Goal: Task Accomplishment & Management: Manage account settings

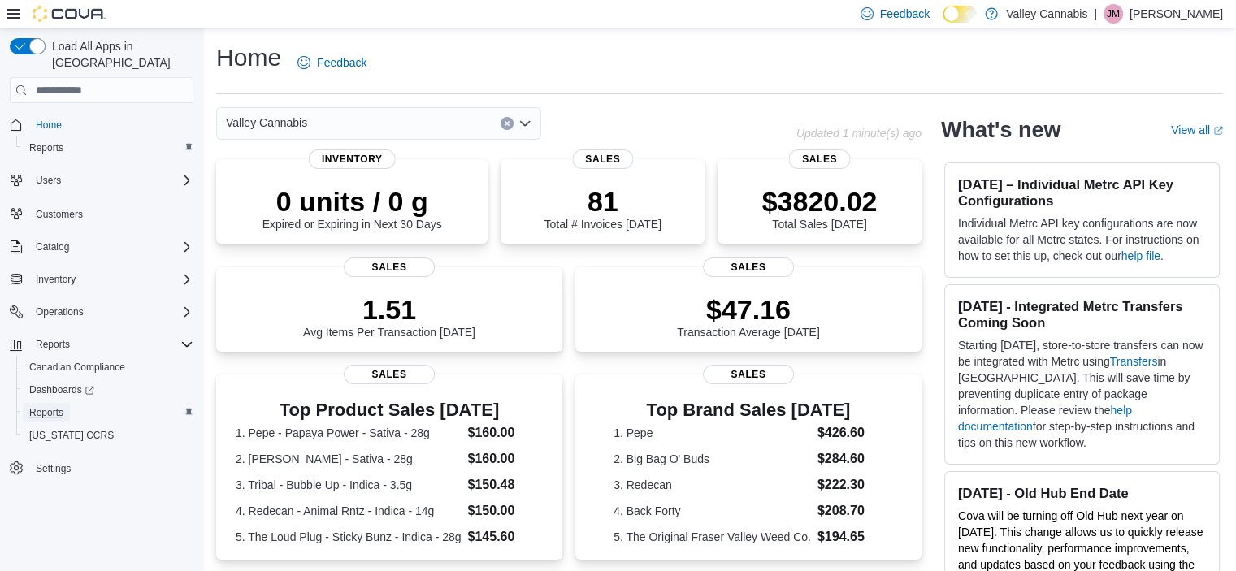
click at [44, 406] on span "Reports" at bounding box center [46, 412] width 34 height 13
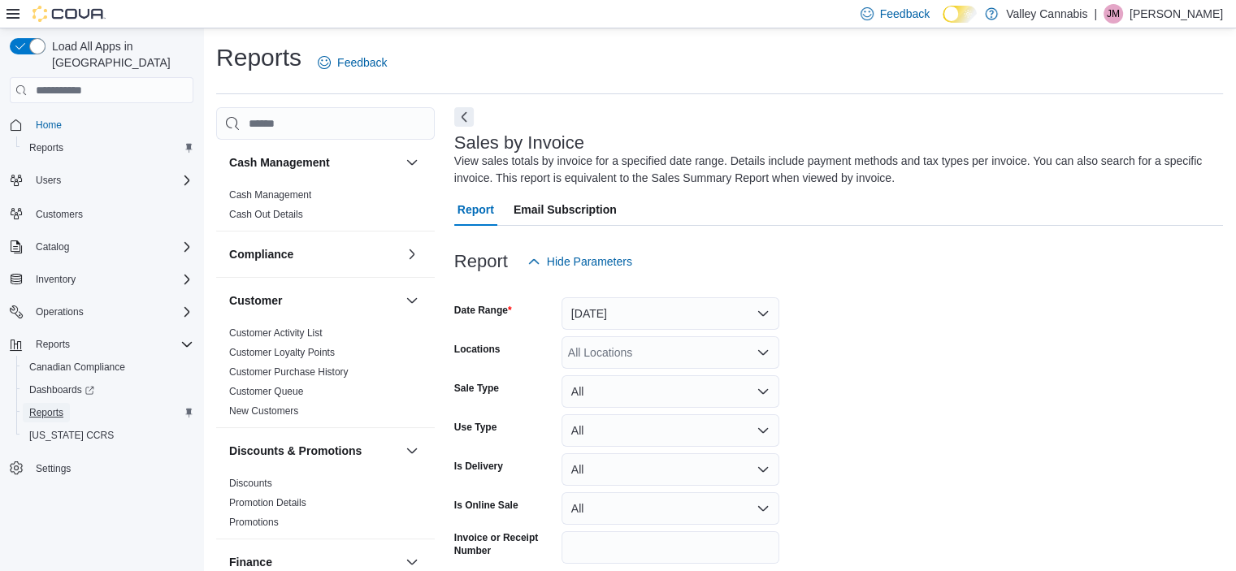
scroll to position [54, 0]
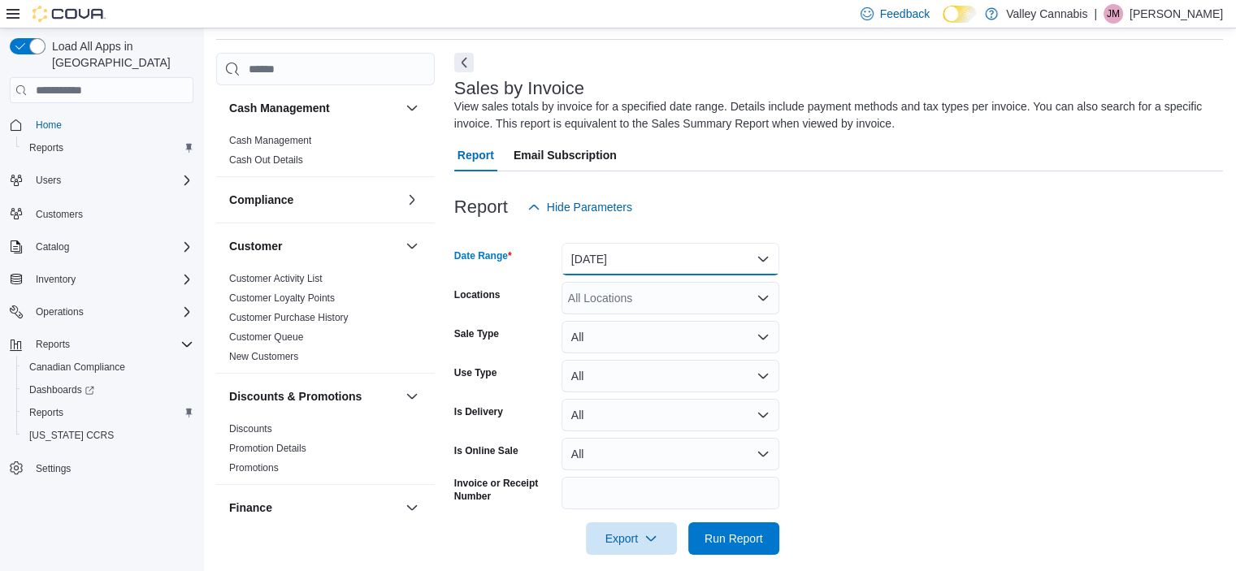
click at [760, 258] on button "[DATE]" at bounding box center [670, 259] width 218 height 32
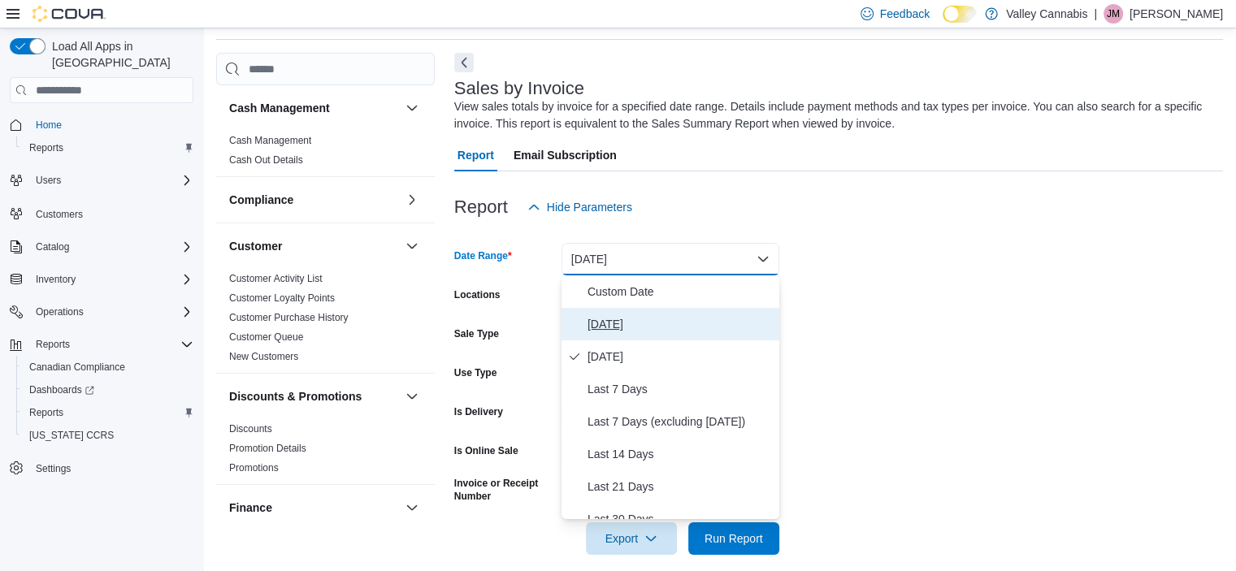
click at [679, 316] on span "[DATE]" at bounding box center [679, 323] width 185 height 19
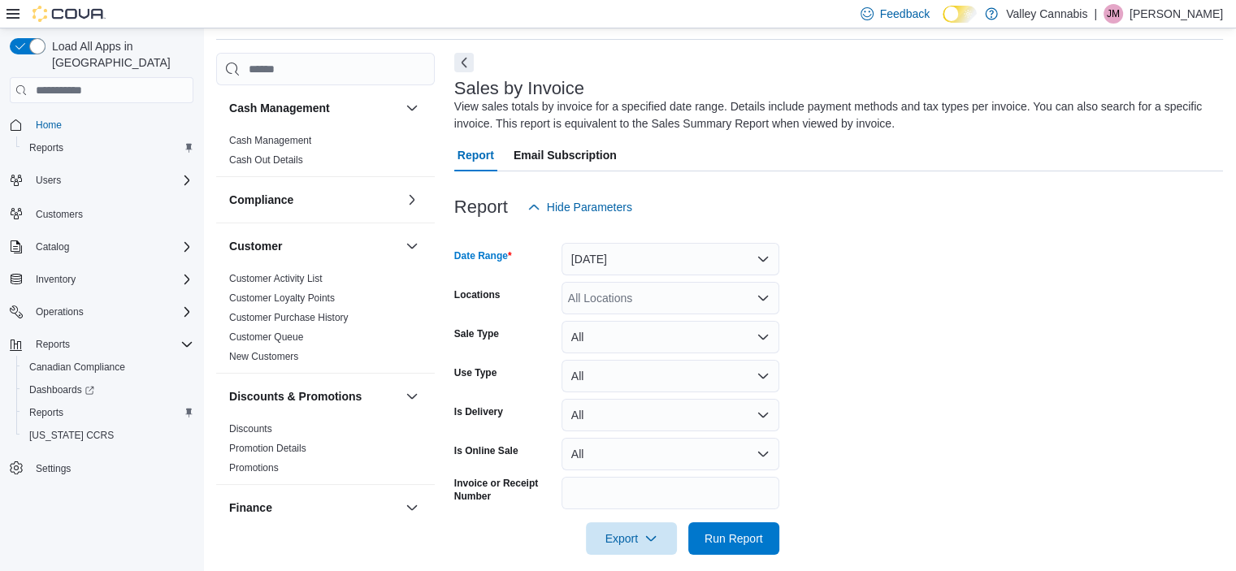
click at [764, 297] on icon "Open list of options" at bounding box center [762, 298] width 13 height 13
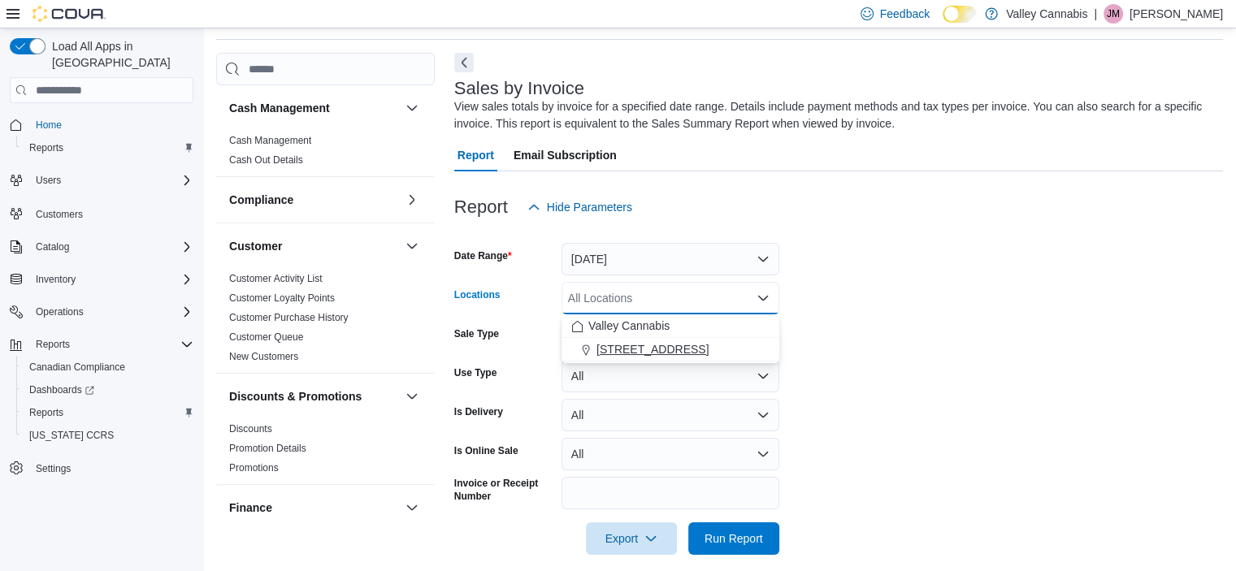
click at [704, 354] on span "[STREET_ADDRESS]" at bounding box center [652, 349] width 112 height 16
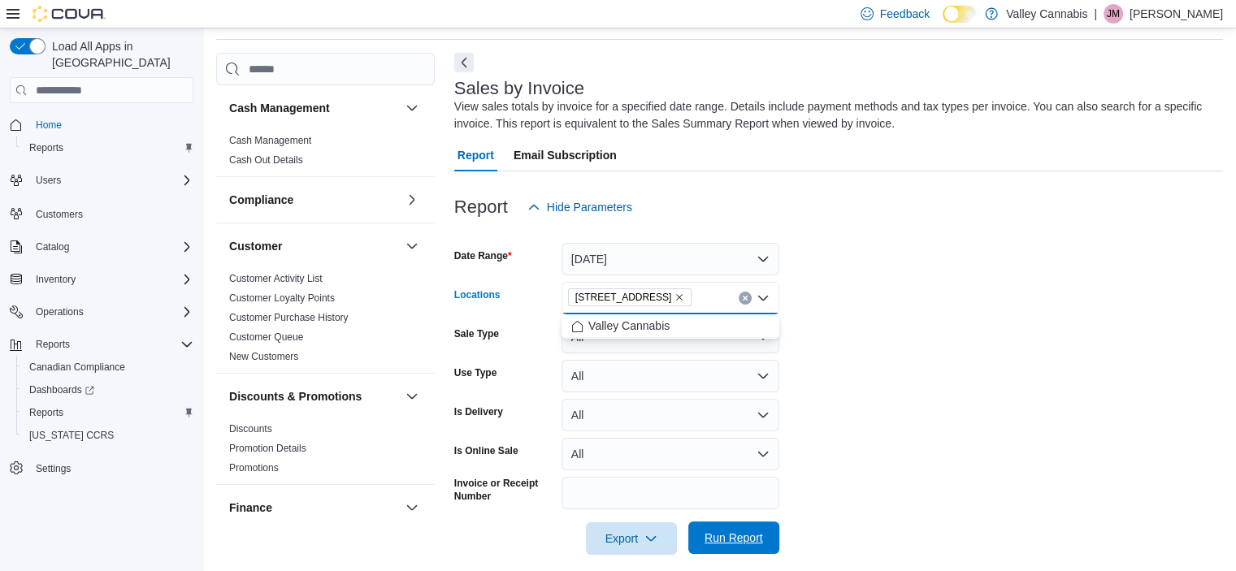
click at [742, 545] on span "Run Report" at bounding box center [733, 538] width 58 height 16
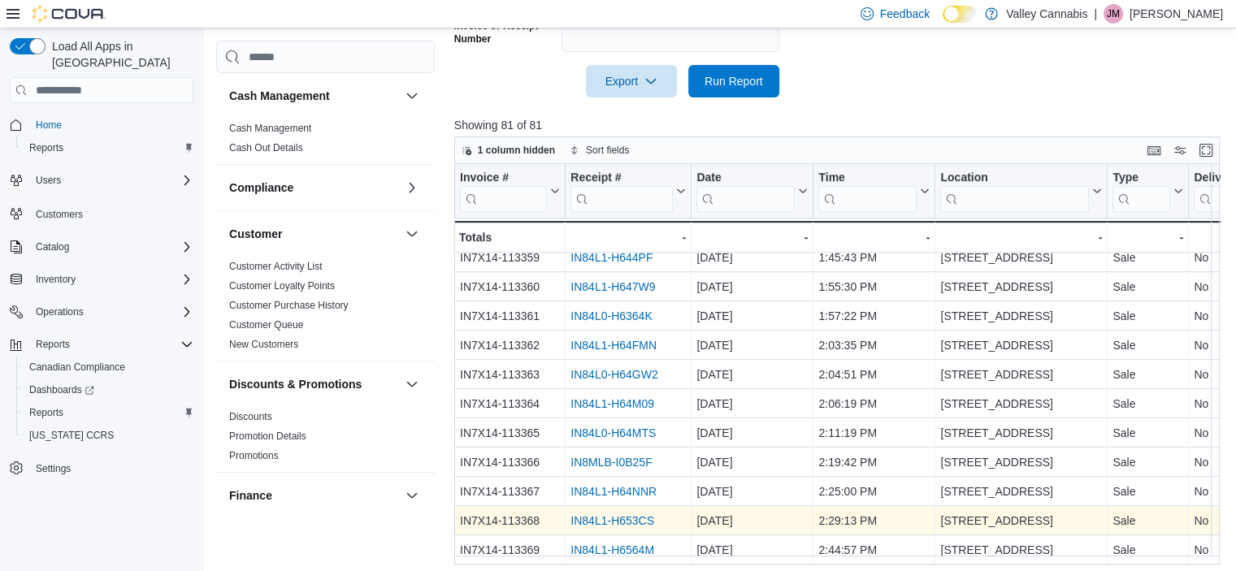
scroll to position [547, 0]
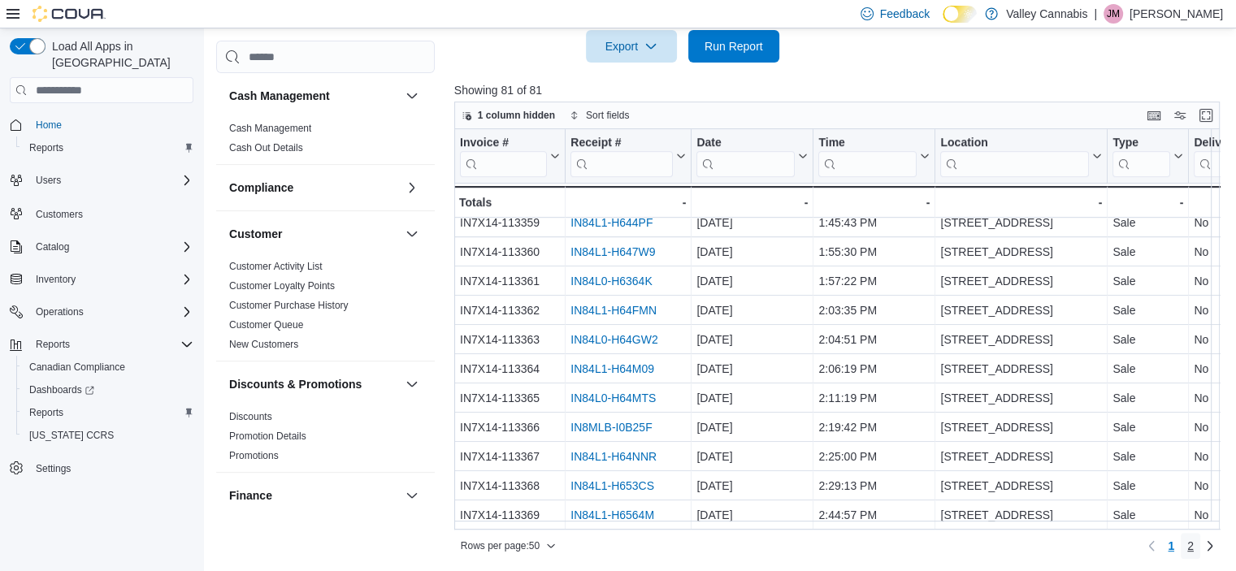
click at [1193, 546] on span "2" at bounding box center [1190, 546] width 6 height 16
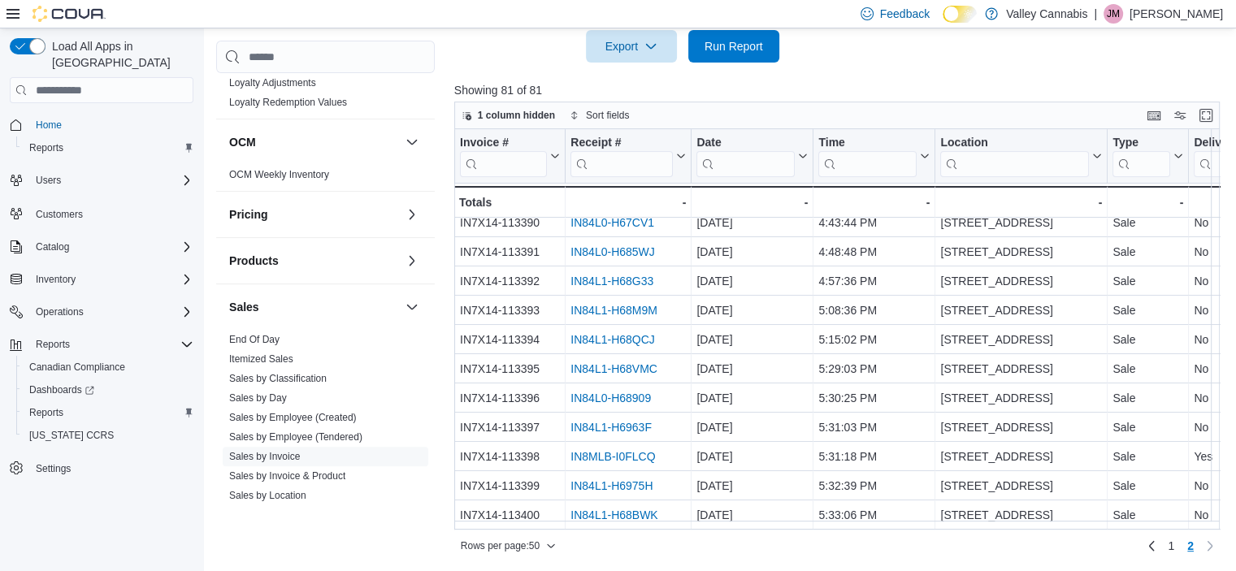
scroll to position [894, 0]
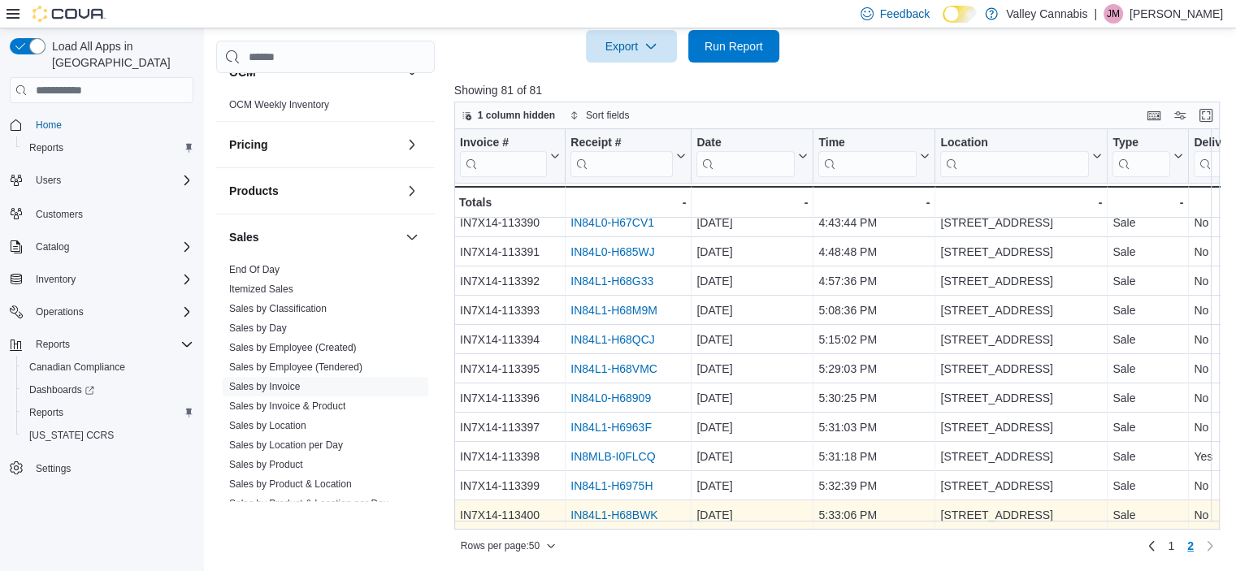
click at [619, 509] on link "IN84L1-H68BWK" at bounding box center [613, 515] width 87 height 13
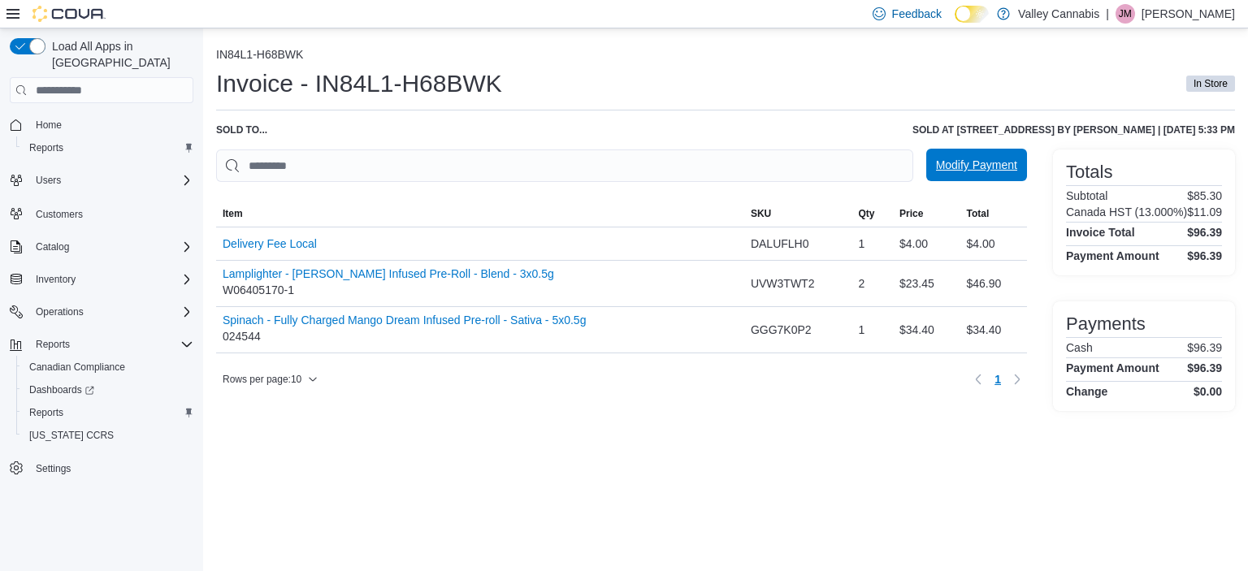
click at [937, 163] on span "Modify Payment" at bounding box center [976, 165] width 81 height 16
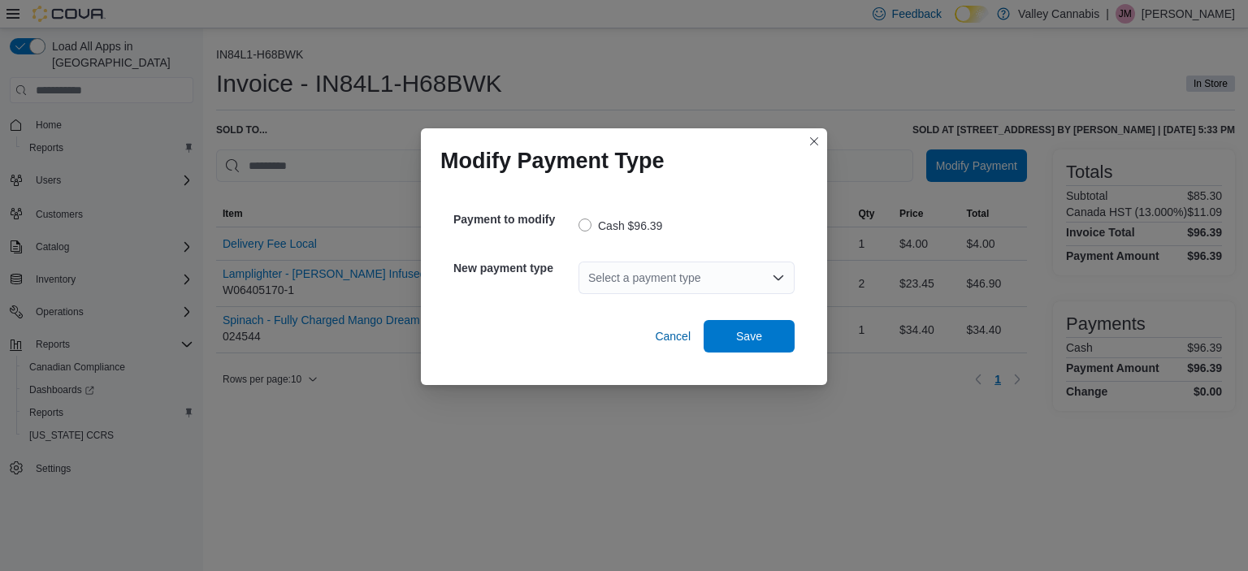
click at [771, 272] on div "Select a payment type" at bounding box center [686, 278] width 216 height 32
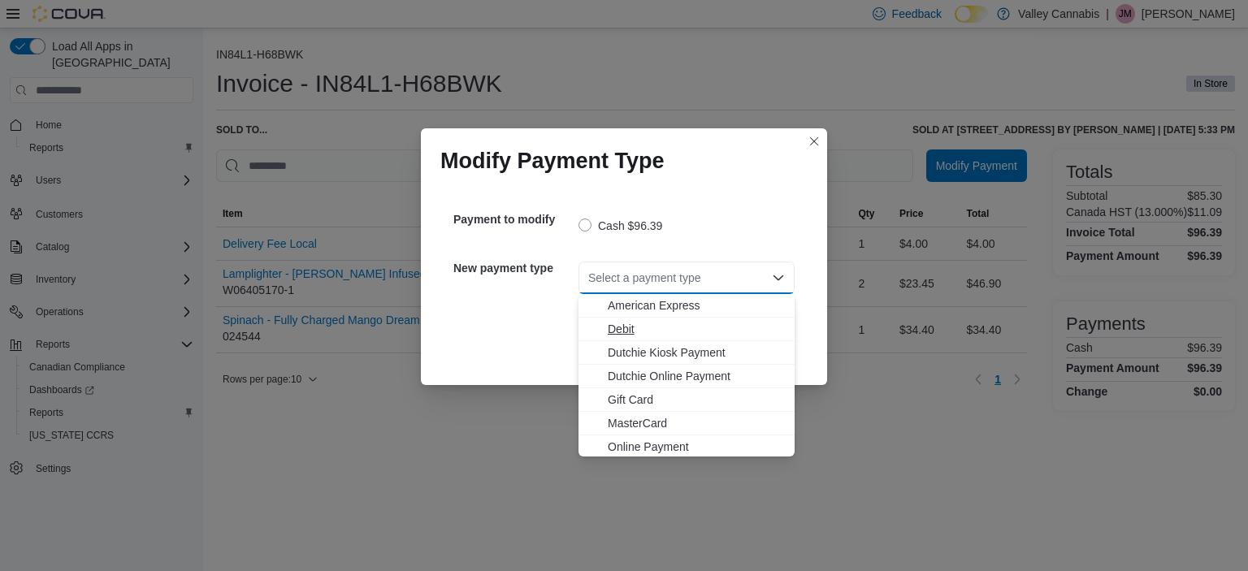
click at [649, 330] on span "Debit" at bounding box center [696, 329] width 177 height 16
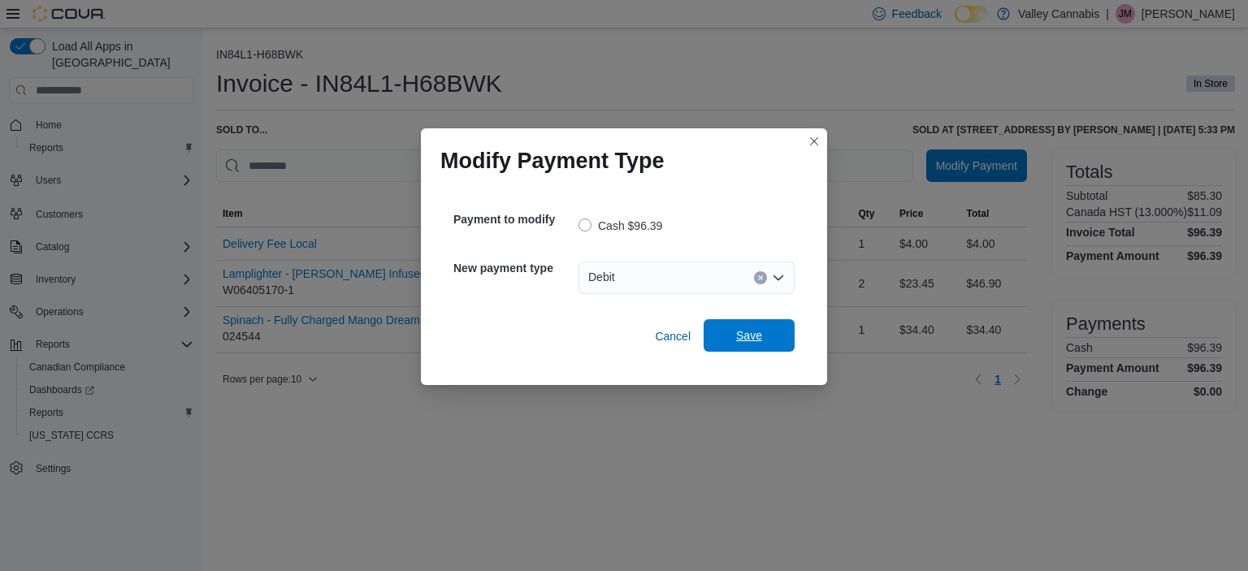
click at [760, 337] on span "Save" at bounding box center [749, 335] width 26 height 16
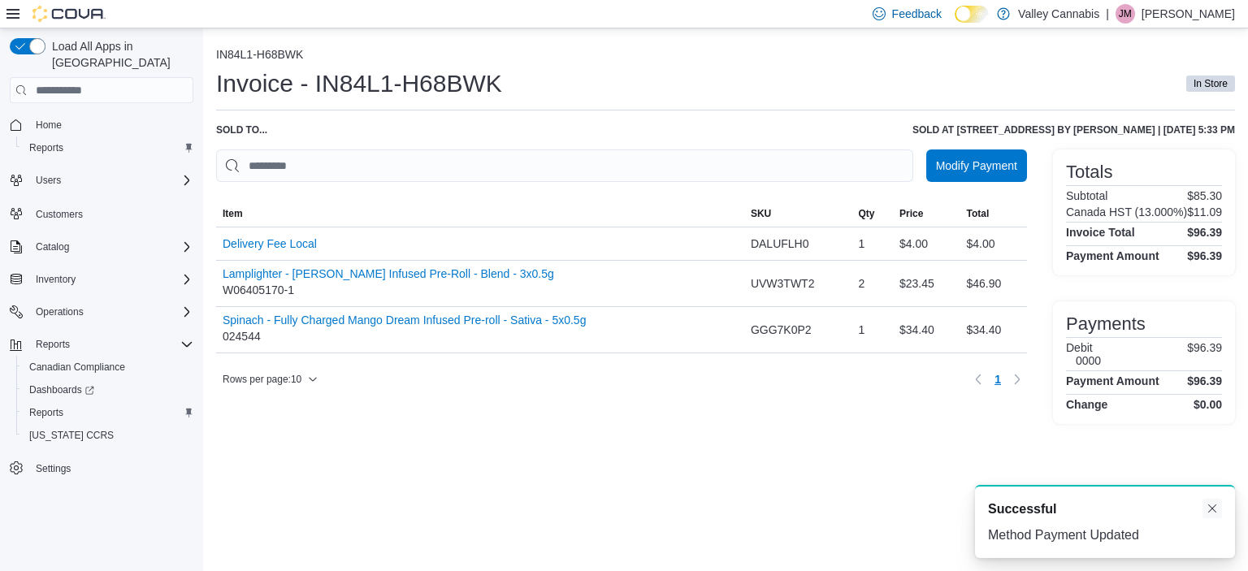
click at [1211, 512] on button "Dismiss toast" at bounding box center [1211, 508] width 19 height 19
